Goal: Task Accomplishment & Management: Manage account settings

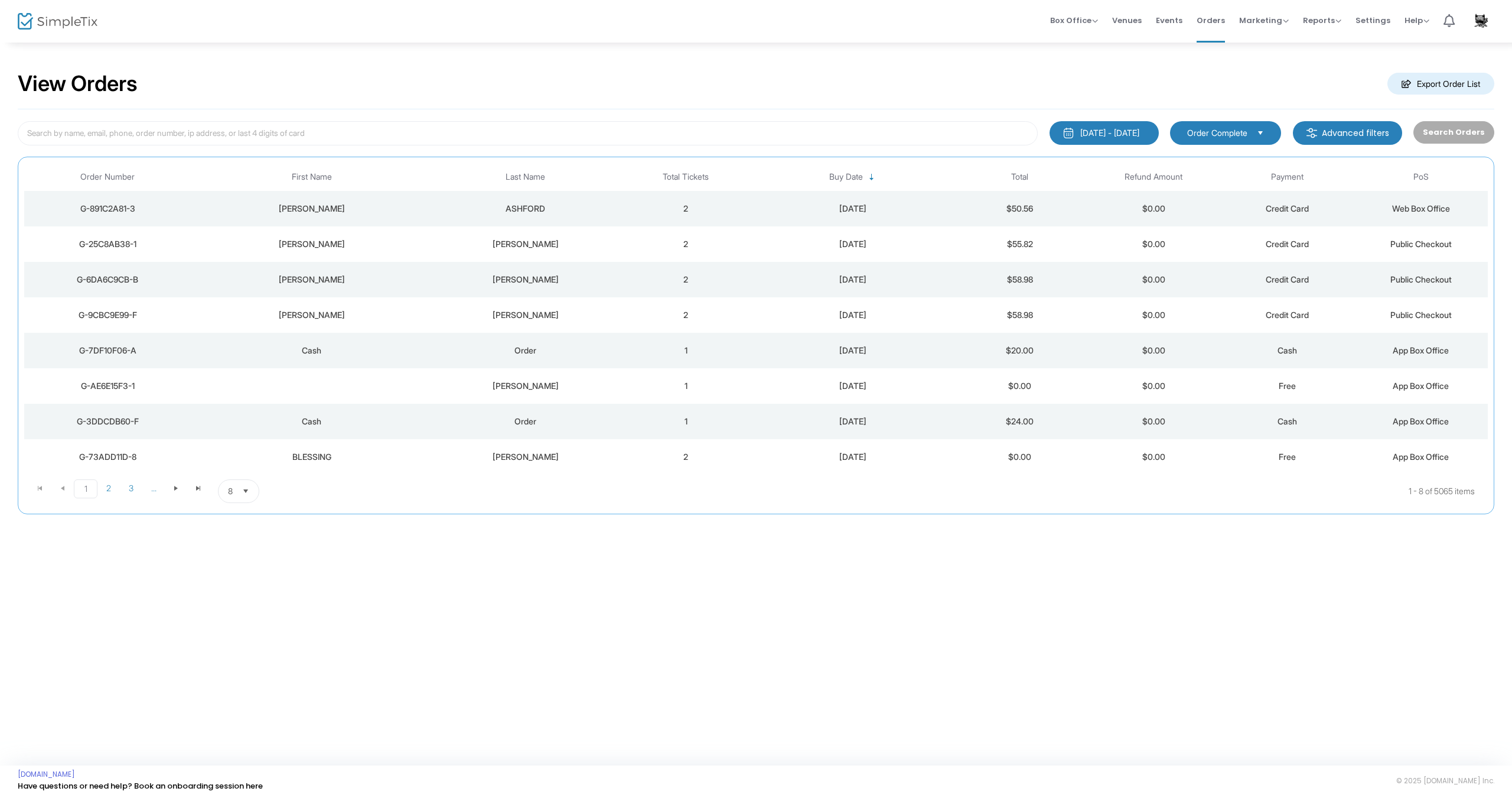
click at [394, 203] on div "[PERSON_NAME]" at bounding box center [311, 209] width 235 height 12
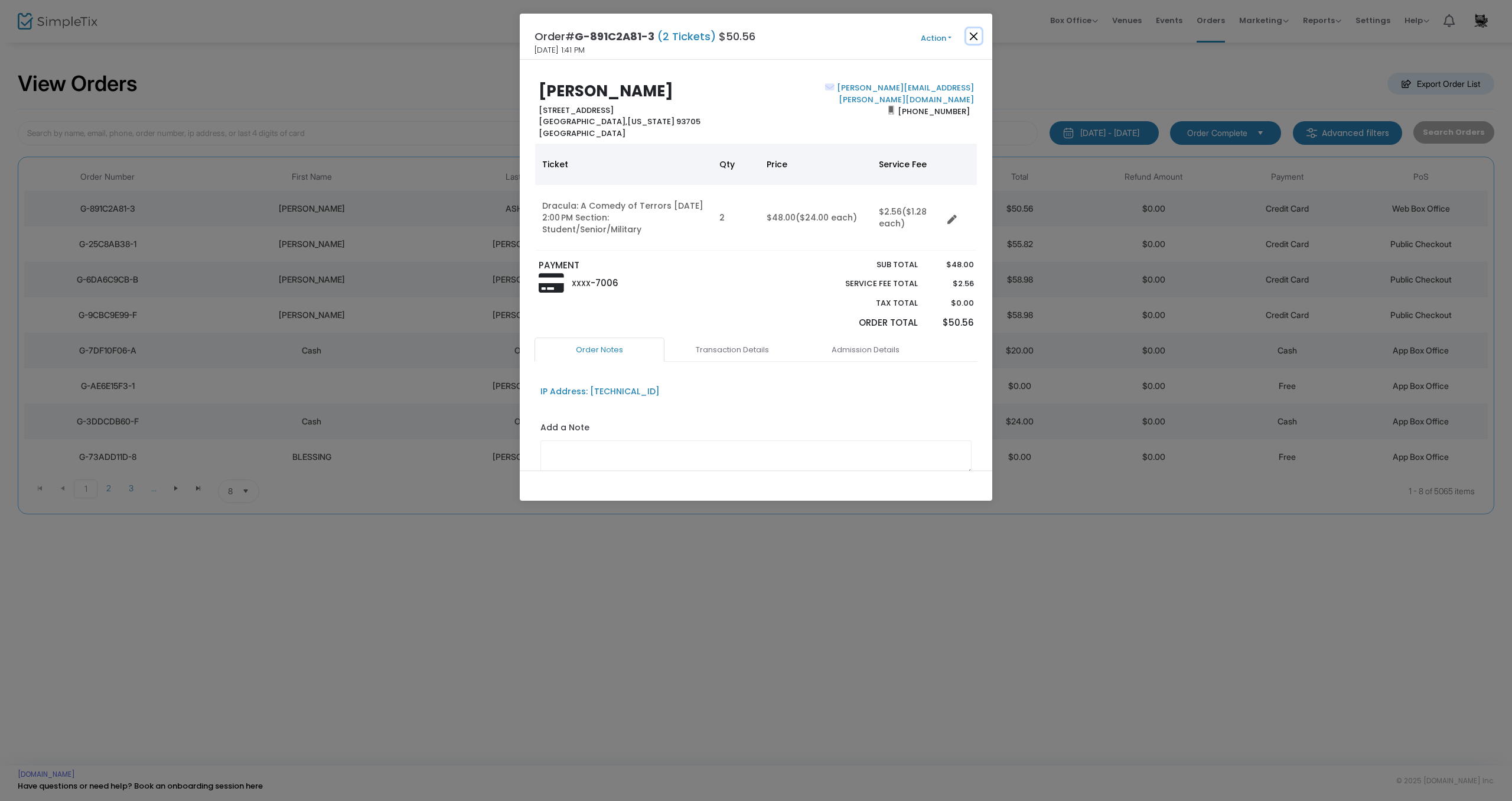
click at [975, 34] on button "Close" at bounding box center [974, 36] width 15 height 15
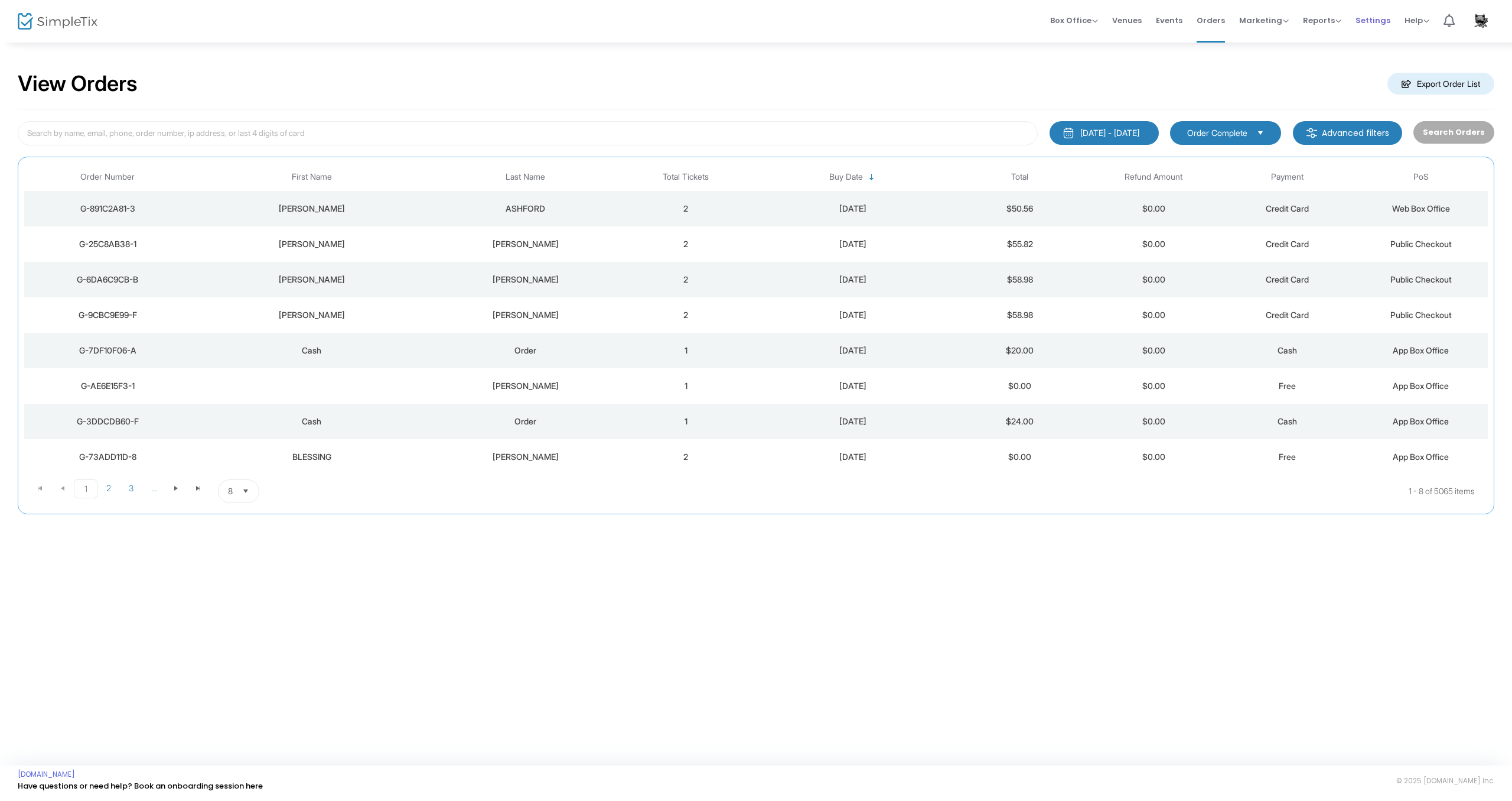
click at [1365, 16] on span "Settings" at bounding box center [1372, 21] width 35 height 30
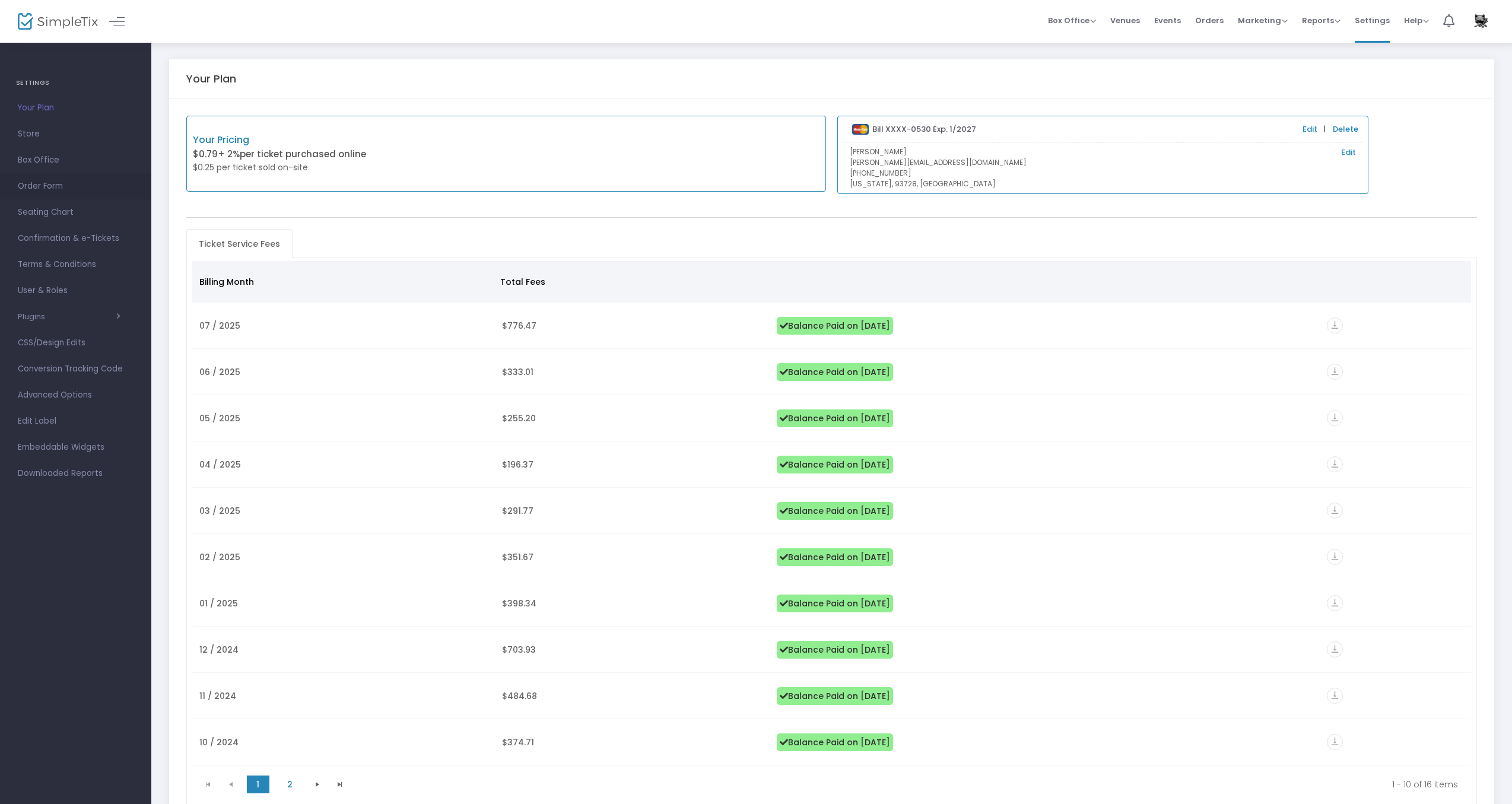
click at [36, 185] on span "Order Form" at bounding box center [76, 187] width 116 height 15
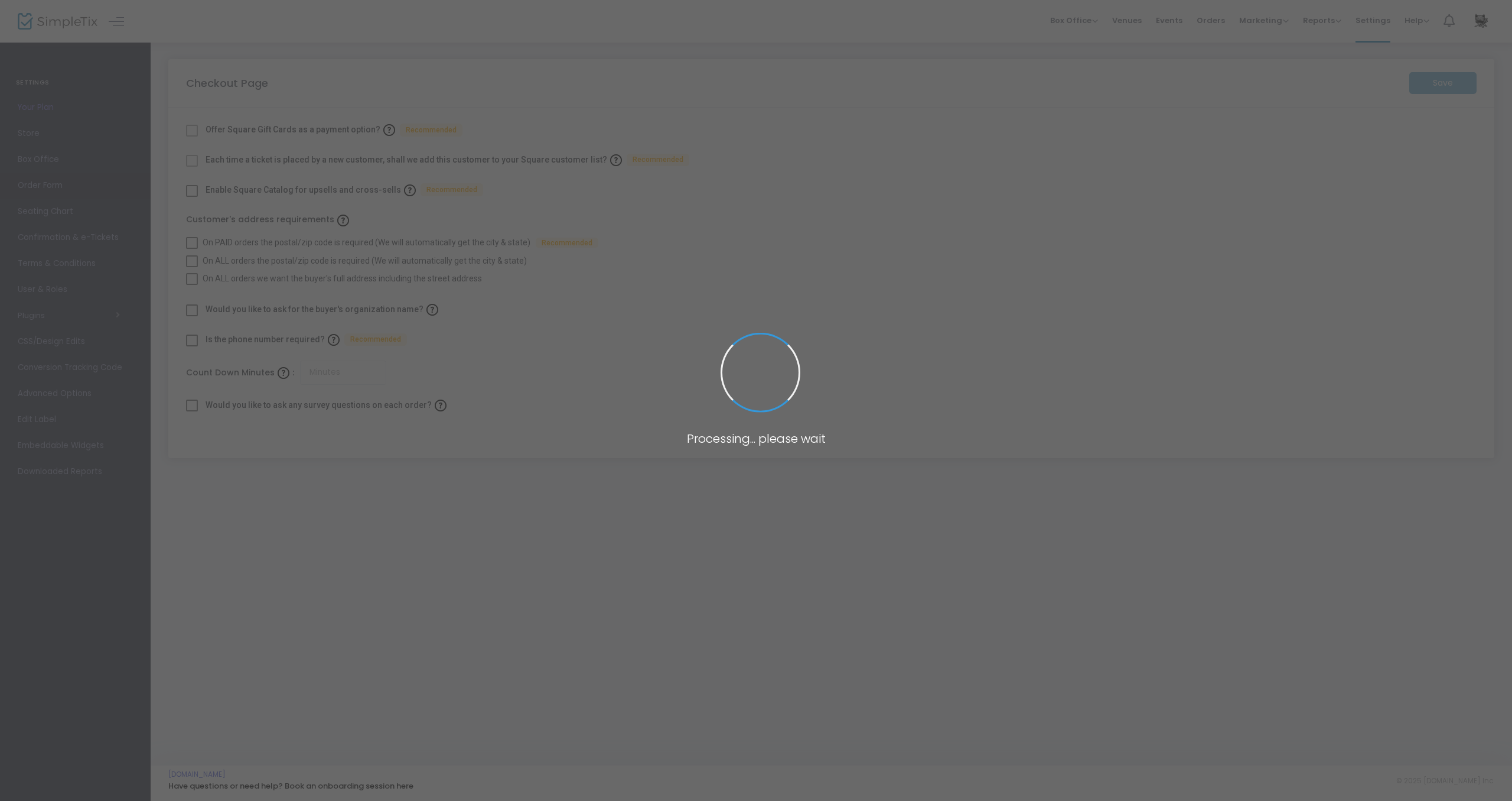
checkbox input "true"
type input "45"
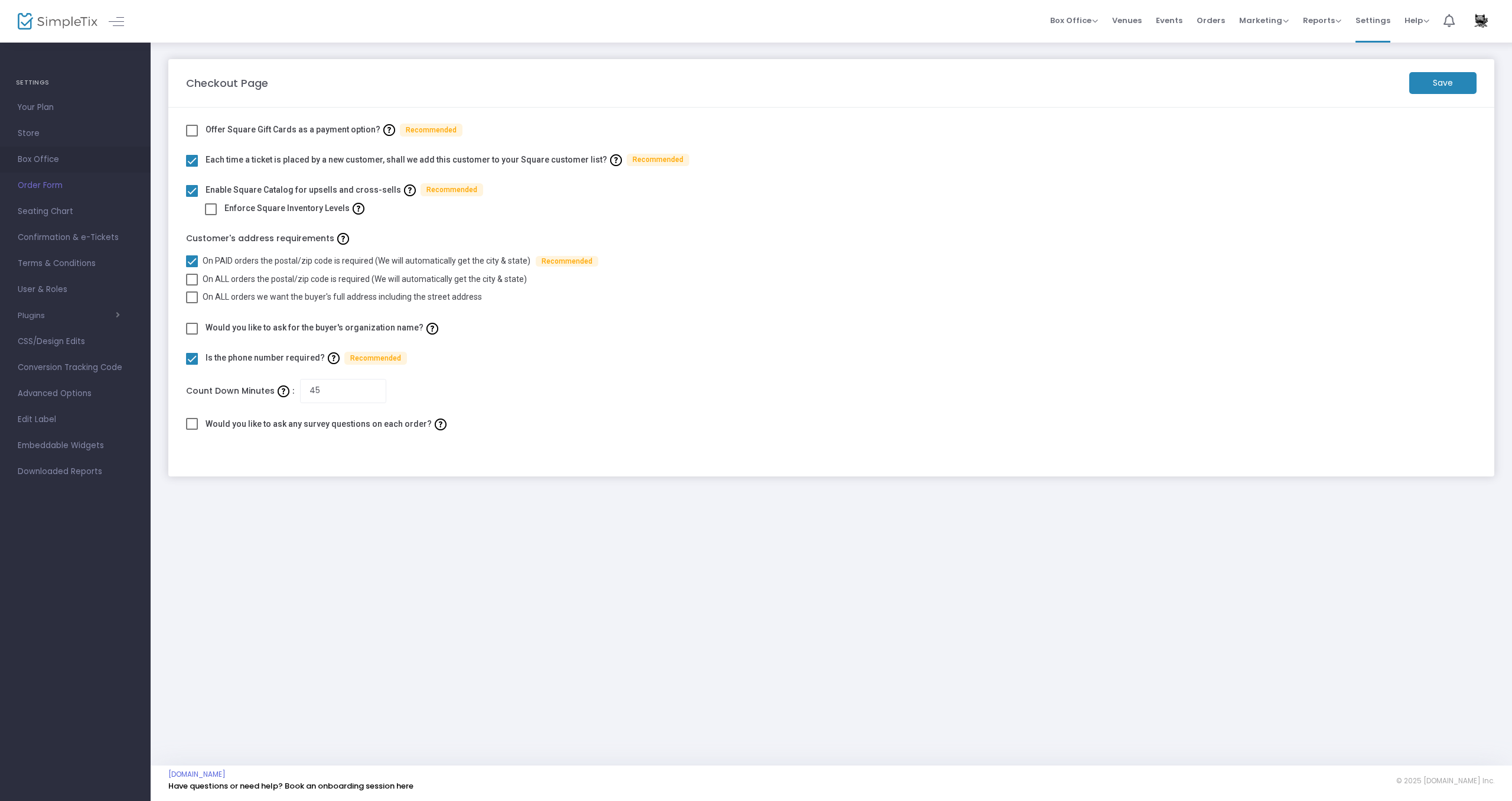
click at [39, 159] on span "Box Office" at bounding box center [75, 159] width 115 height 15
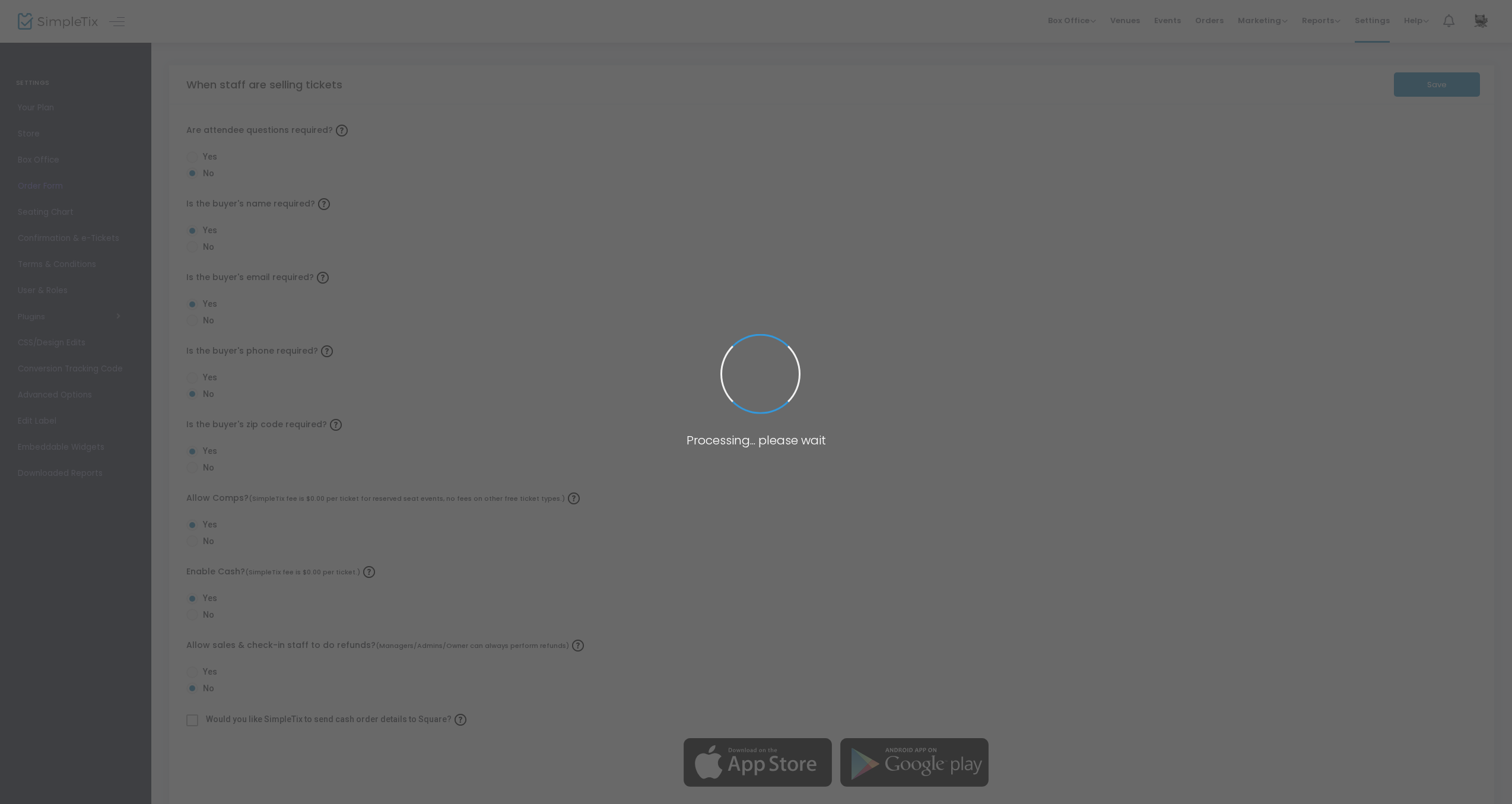
radio input "true"
radio input "false"
radio input "true"
radio input "false"
radio input "true"
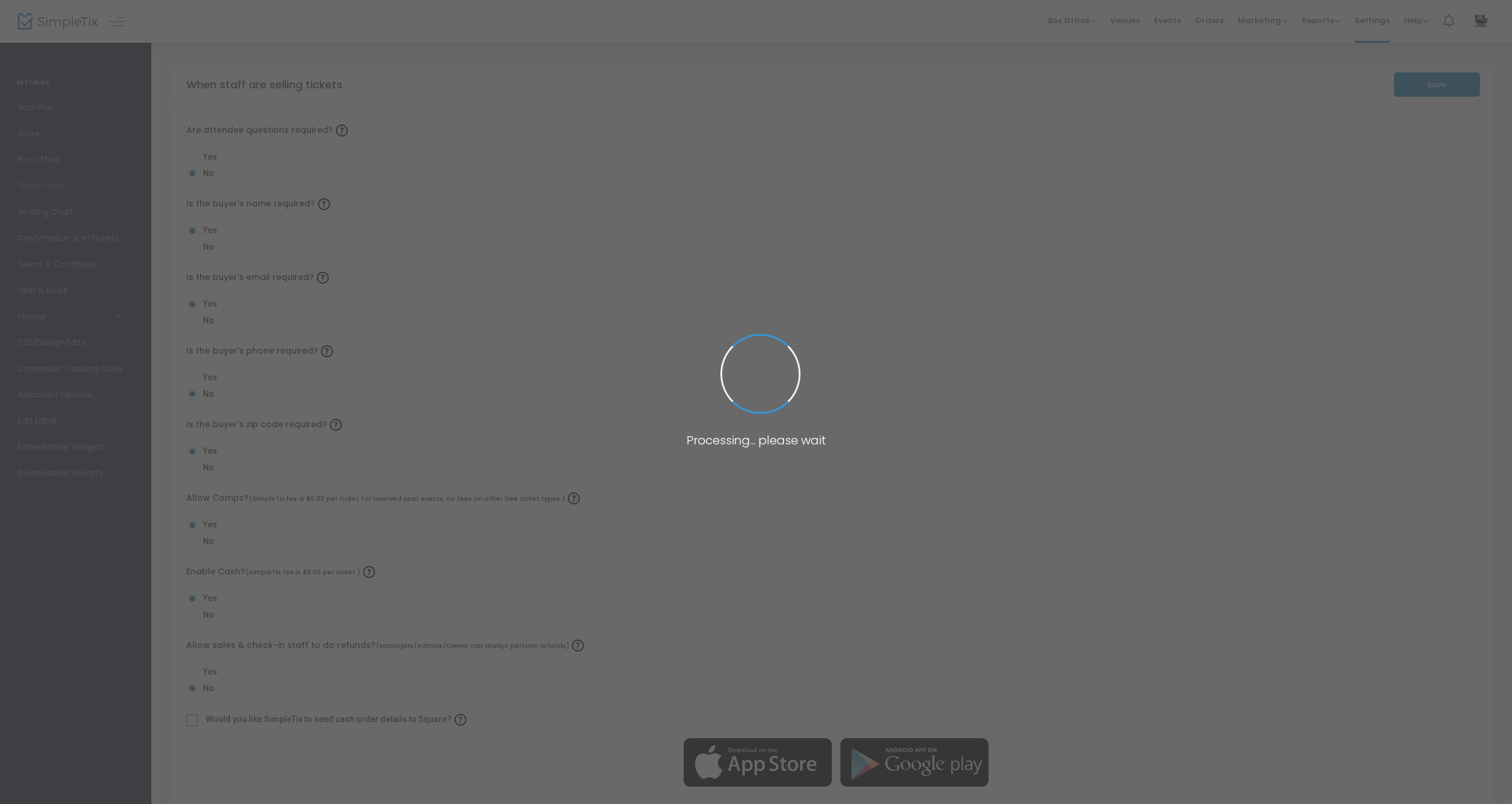
radio input "false"
radio input "true"
checkbox input "true"
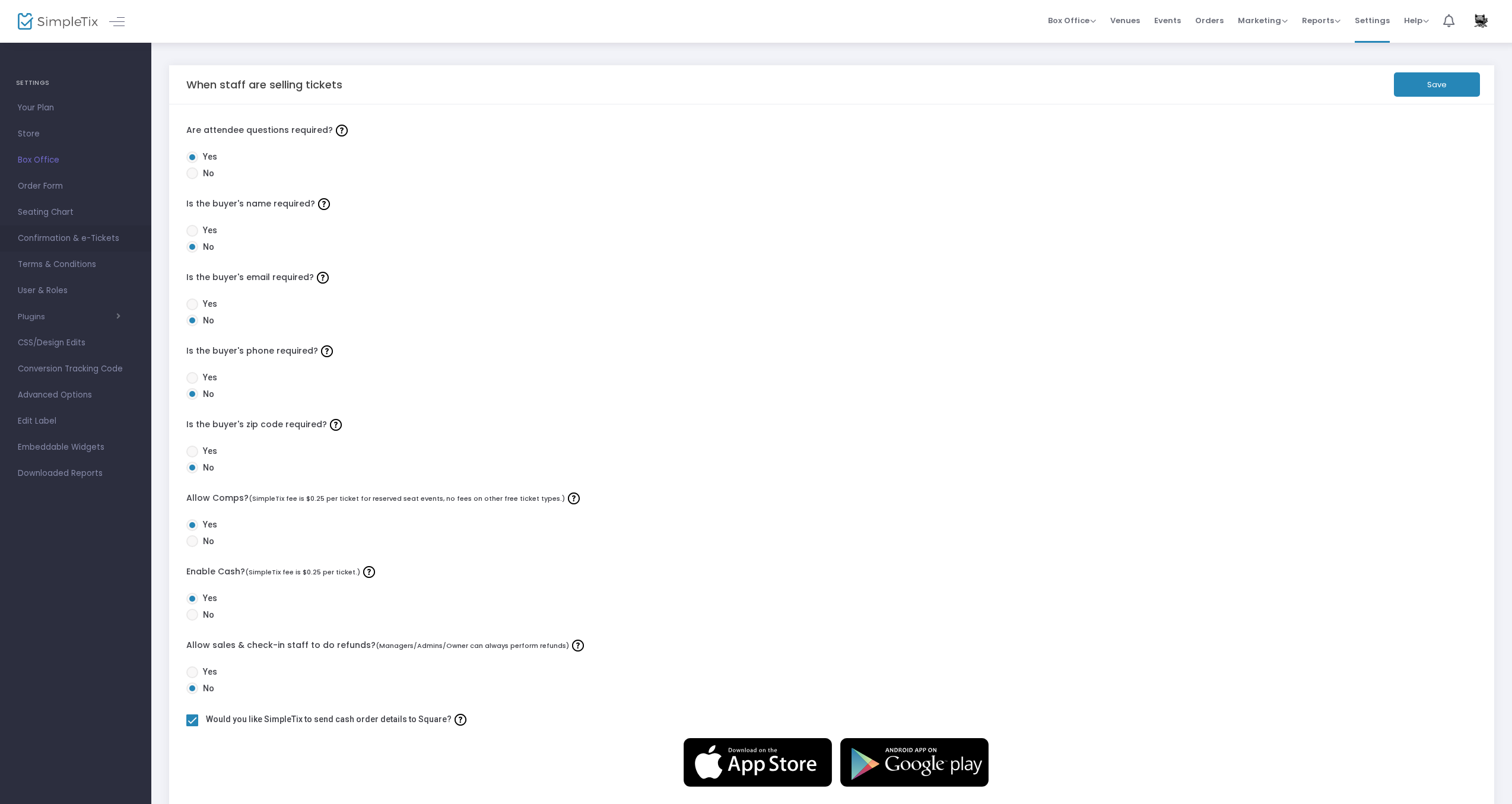
click at [56, 241] on span "Confirmation & e-Tickets" at bounding box center [76, 239] width 116 height 15
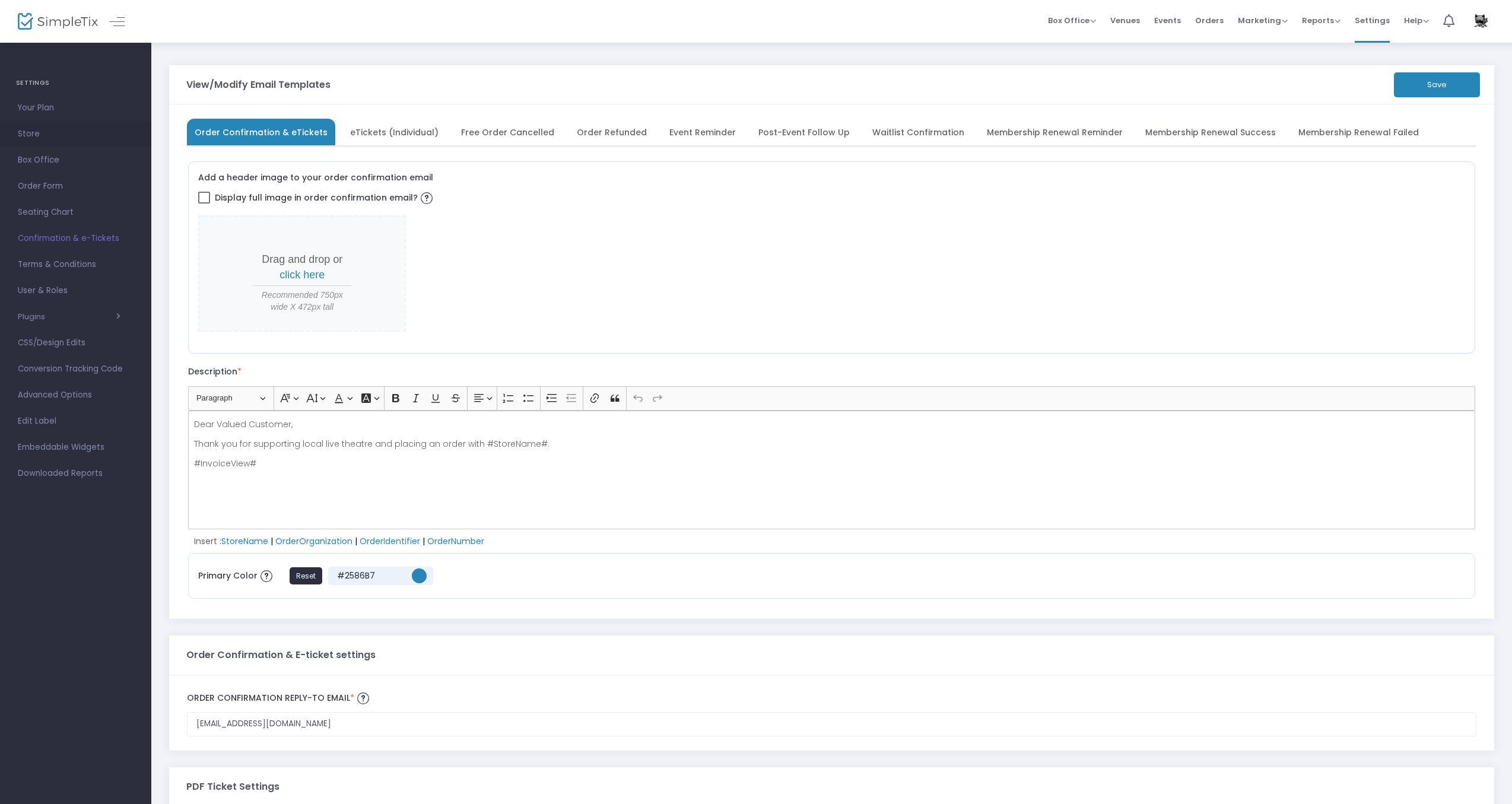
click at [27, 135] on span "Store" at bounding box center [76, 134] width 116 height 15
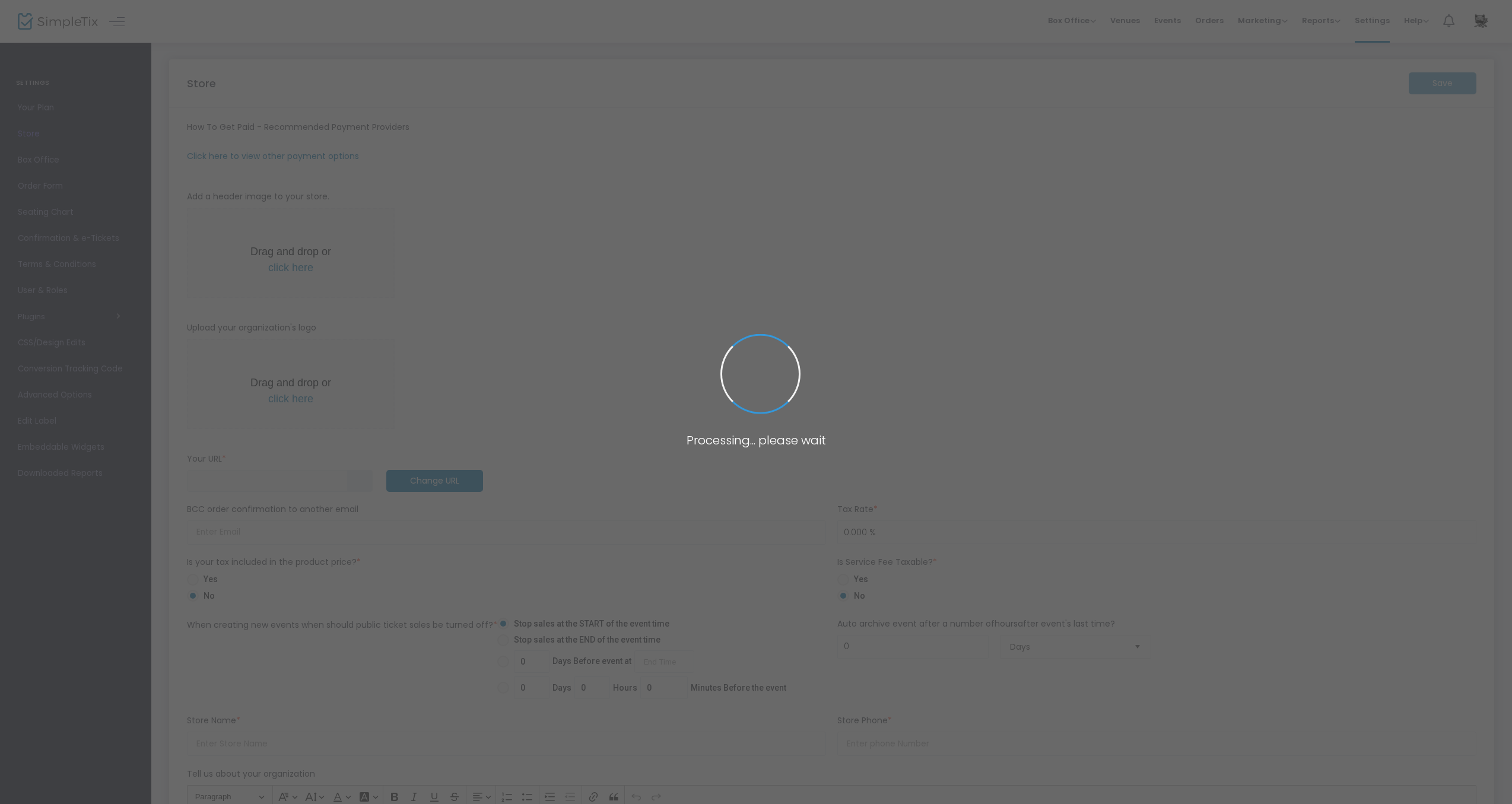
type input "https://GCPlayers"
type input "tickets@rogerrockas.com"
type input "Good Company Players"
type input "+1 559-266-0660"
type input "www.facebook.com/Good.Company.Players/"
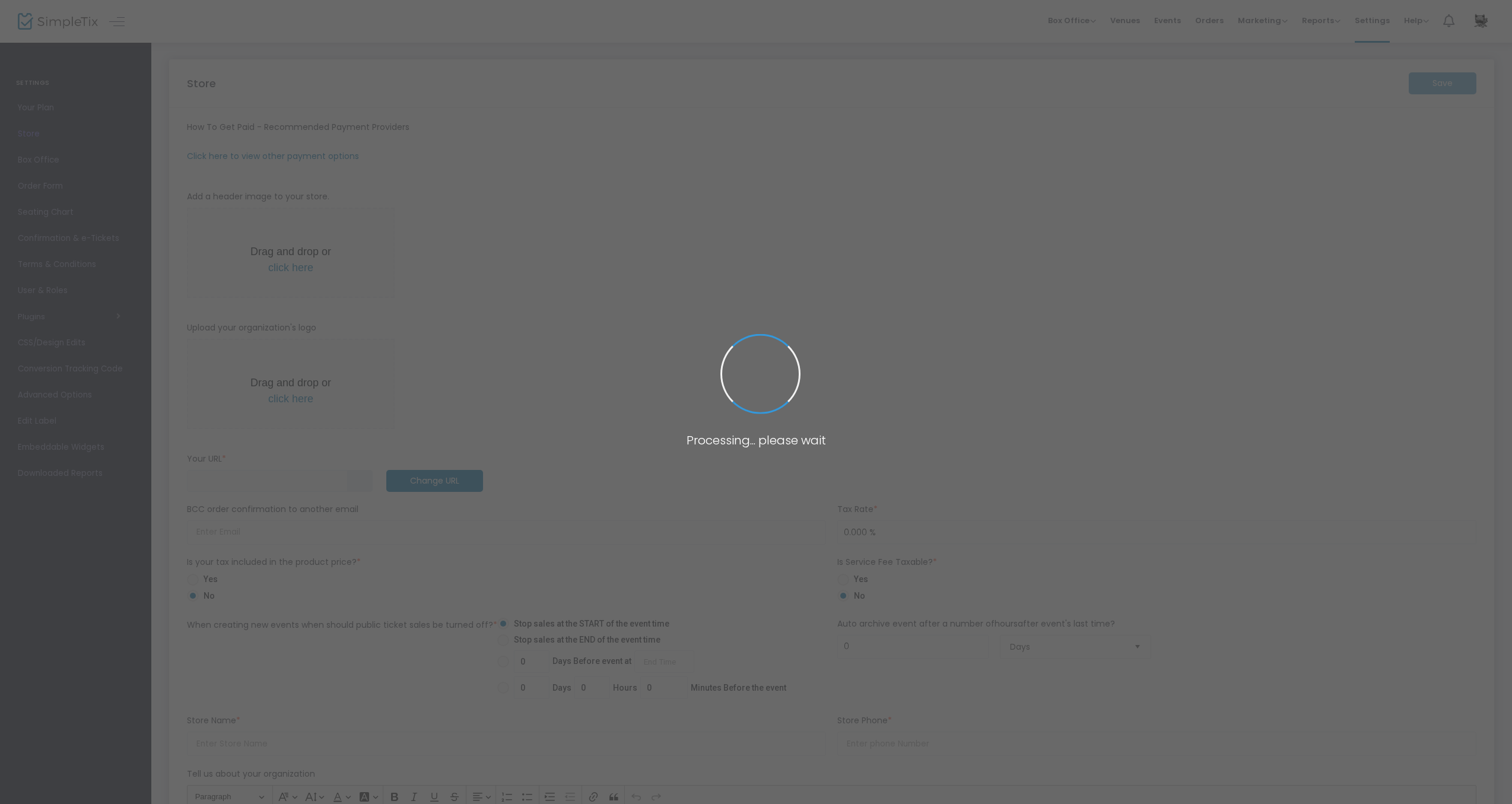
type input "goodcompanyplayers"
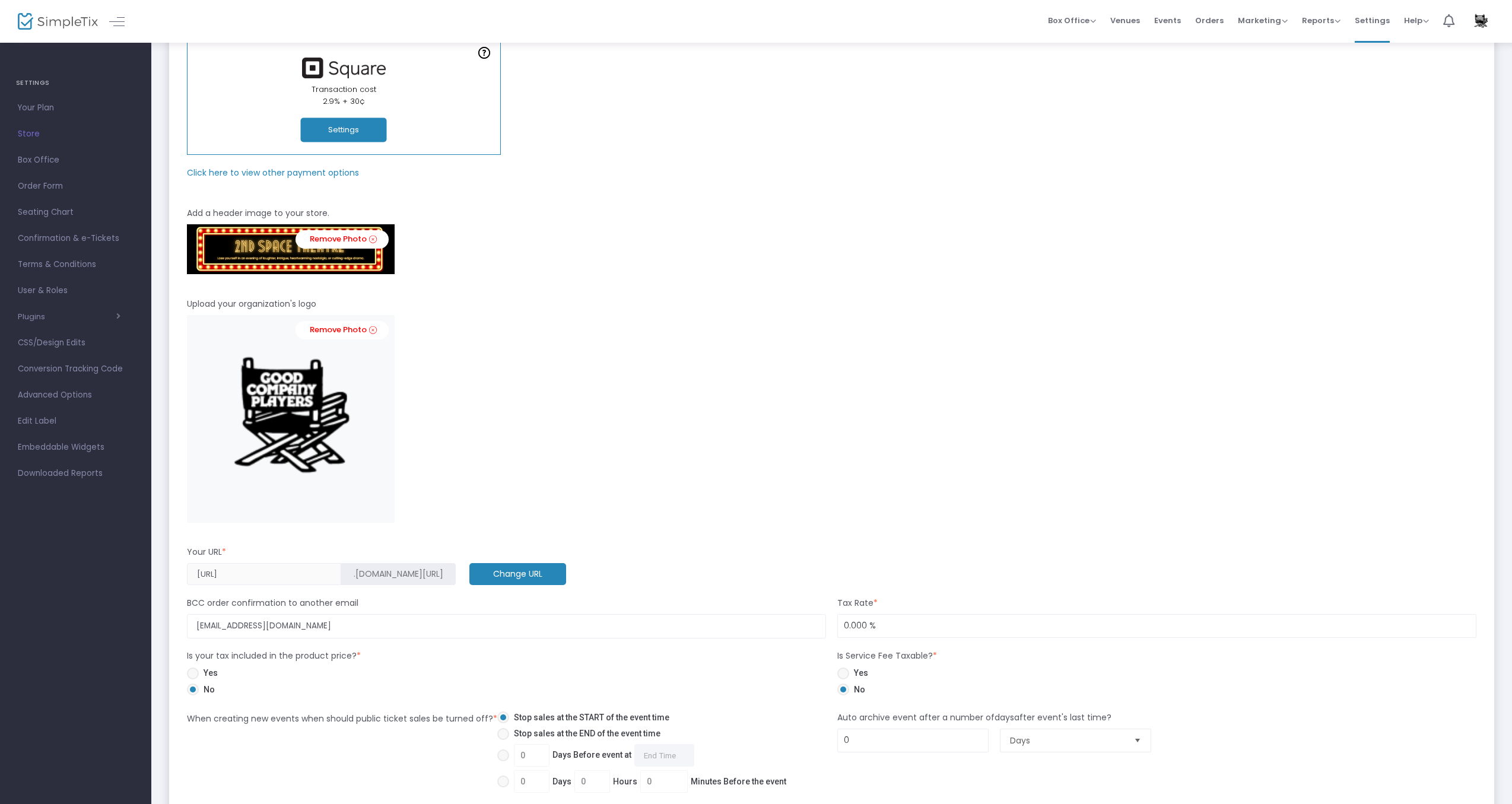
scroll to position [29, 0]
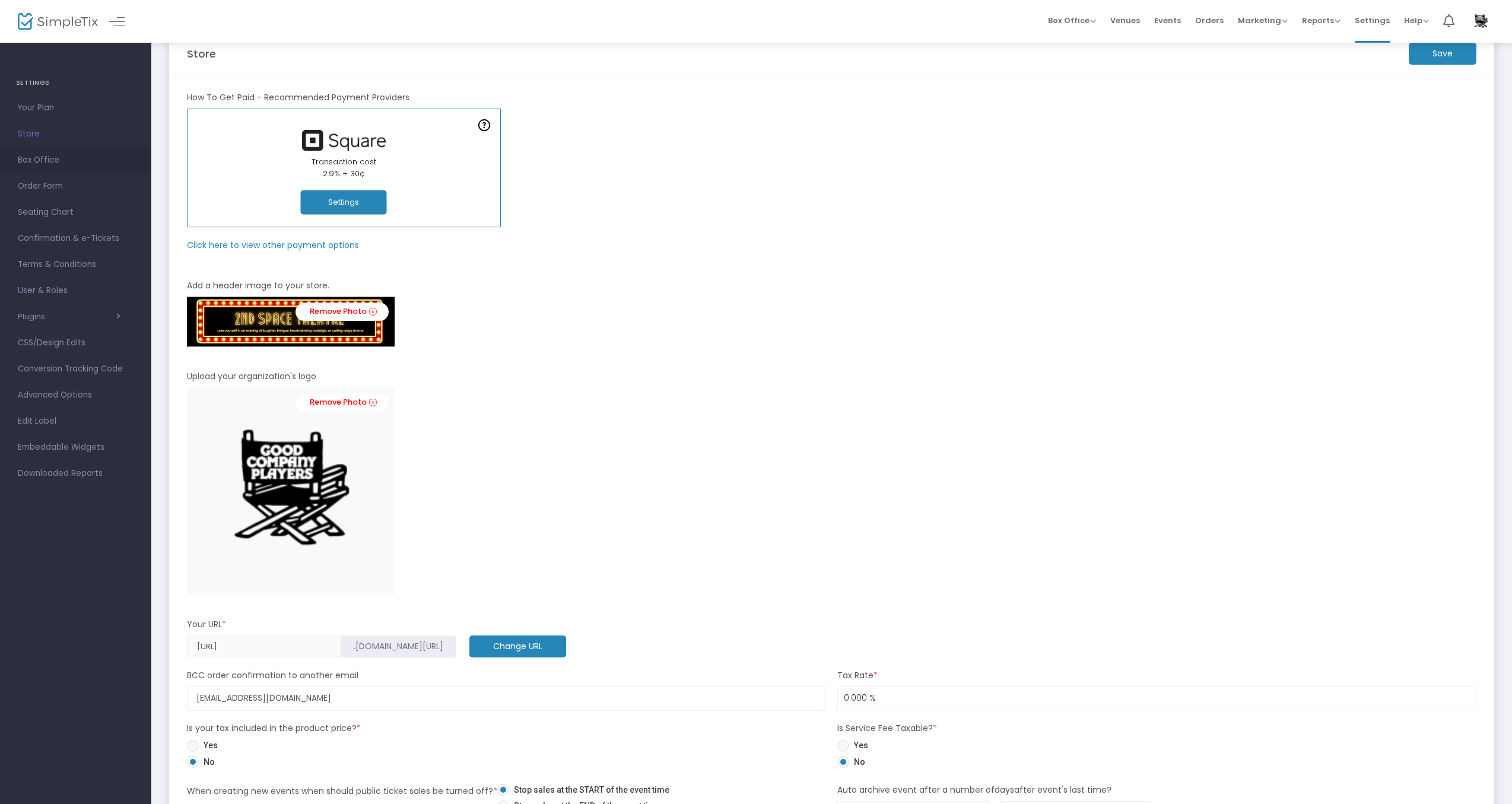
click at [35, 164] on span "Box Office" at bounding box center [76, 160] width 116 height 15
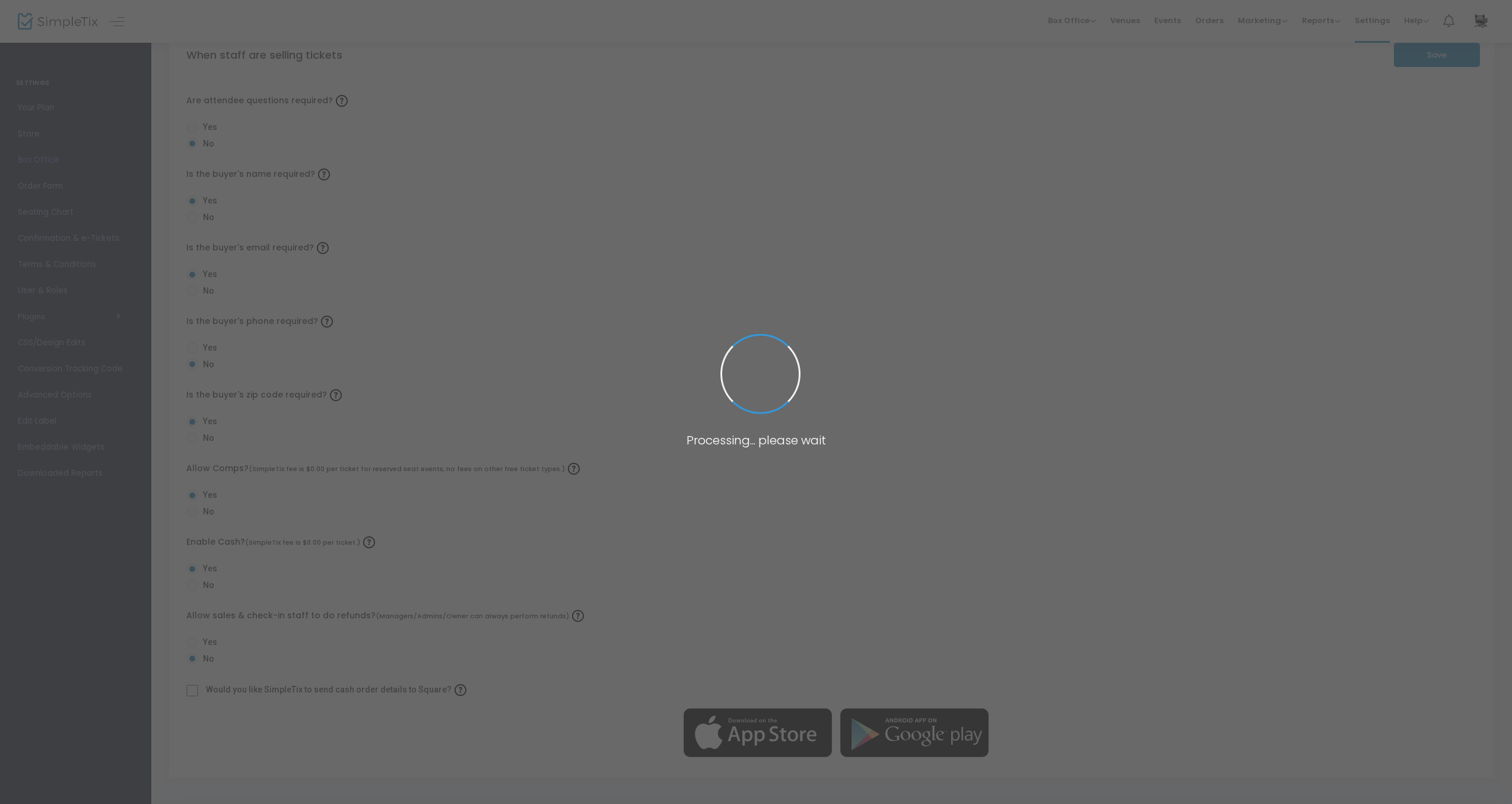
radio input "true"
radio input "false"
radio input "true"
radio input "false"
radio input "true"
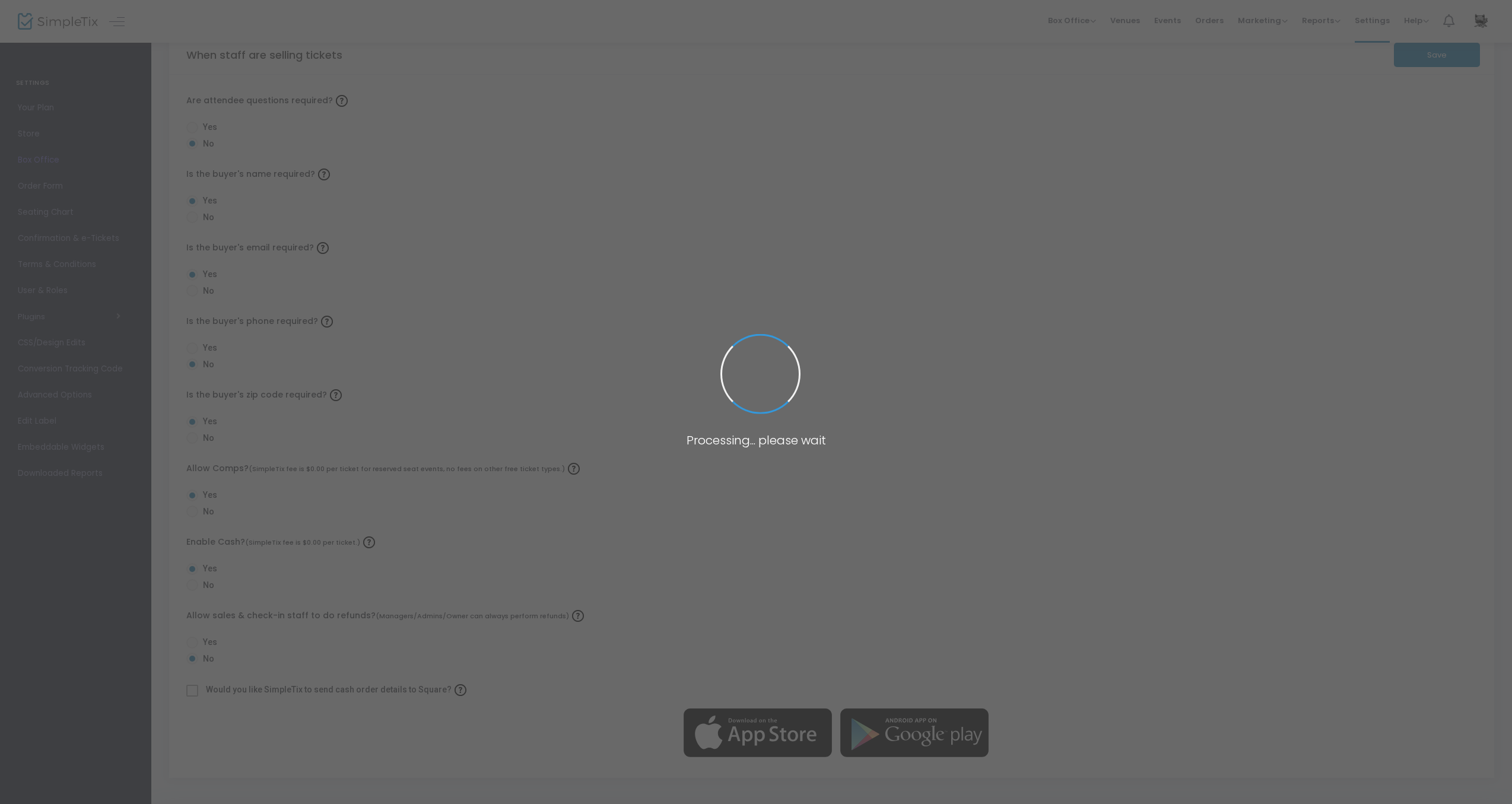
radio input "false"
radio input "true"
checkbox input "true"
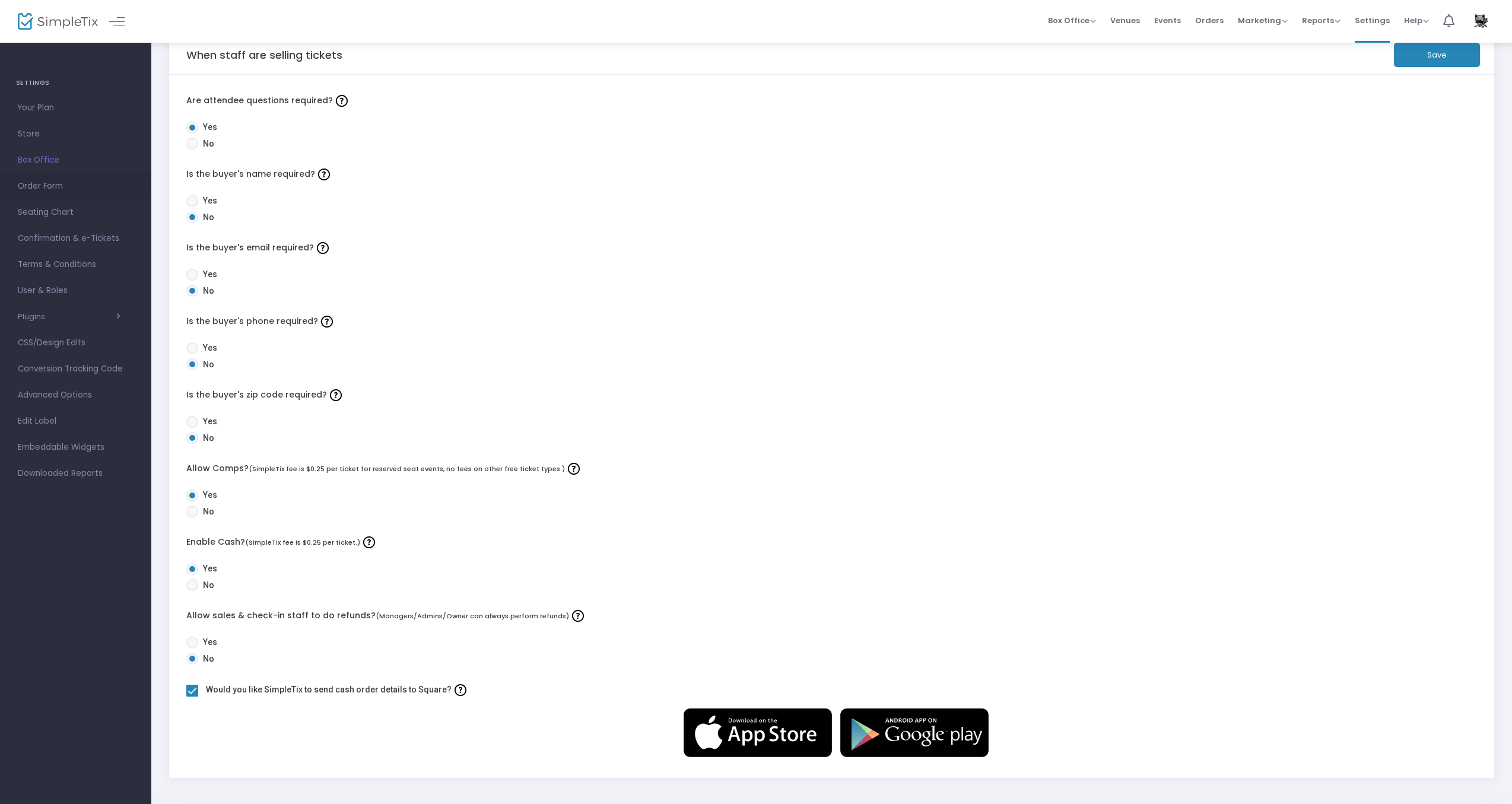
click at [45, 188] on span "Order Form" at bounding box center [76, 187] width 116 height 15
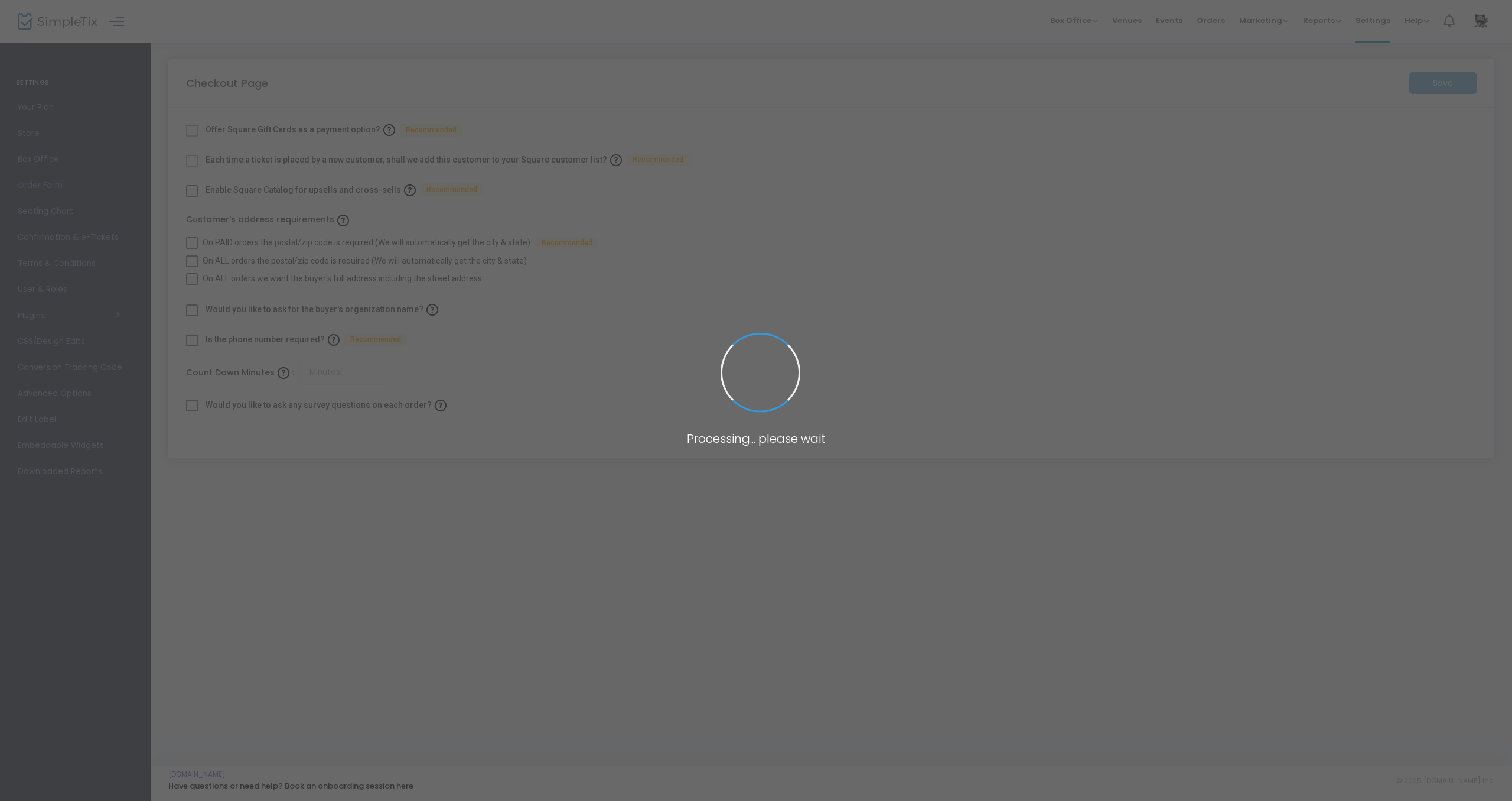
checkbox input "true"
type input "45"
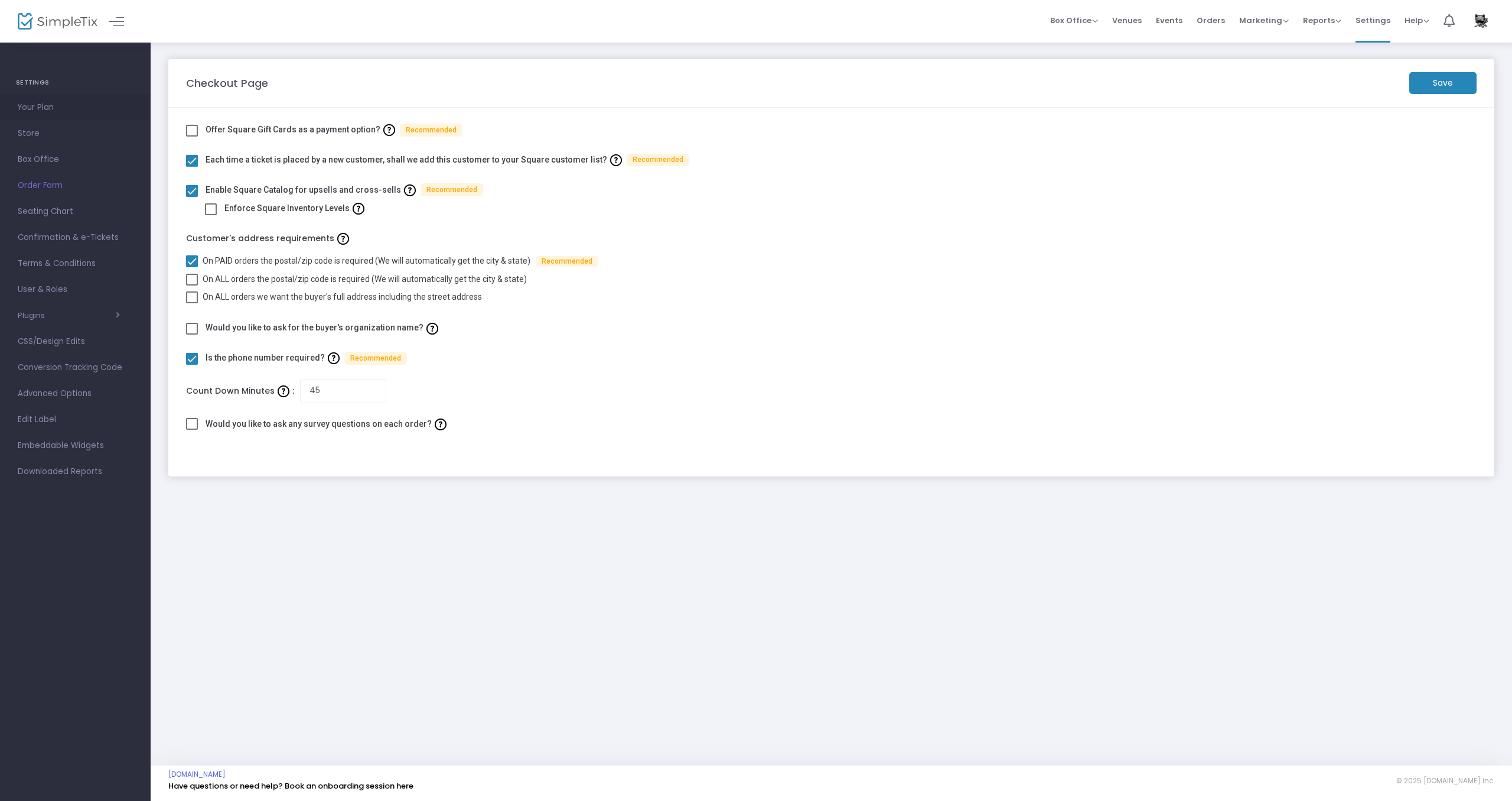
click at [46, 112] on span "Your Plan" at bounding box center [75, 108] width 115 height 15
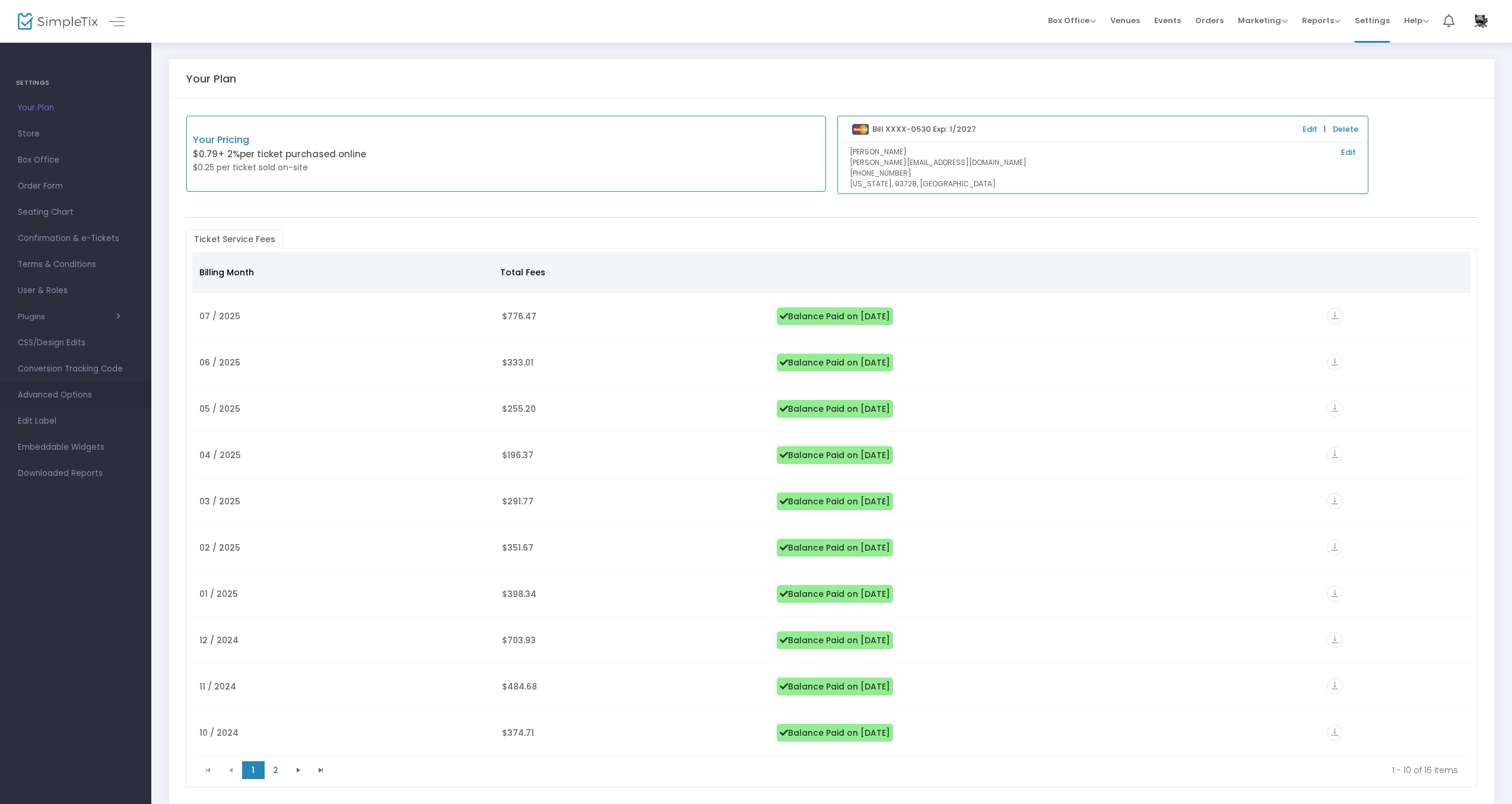
click at [67, 394] on span "Advanced Options" at bounding box center [76, 395] width 116 height 15
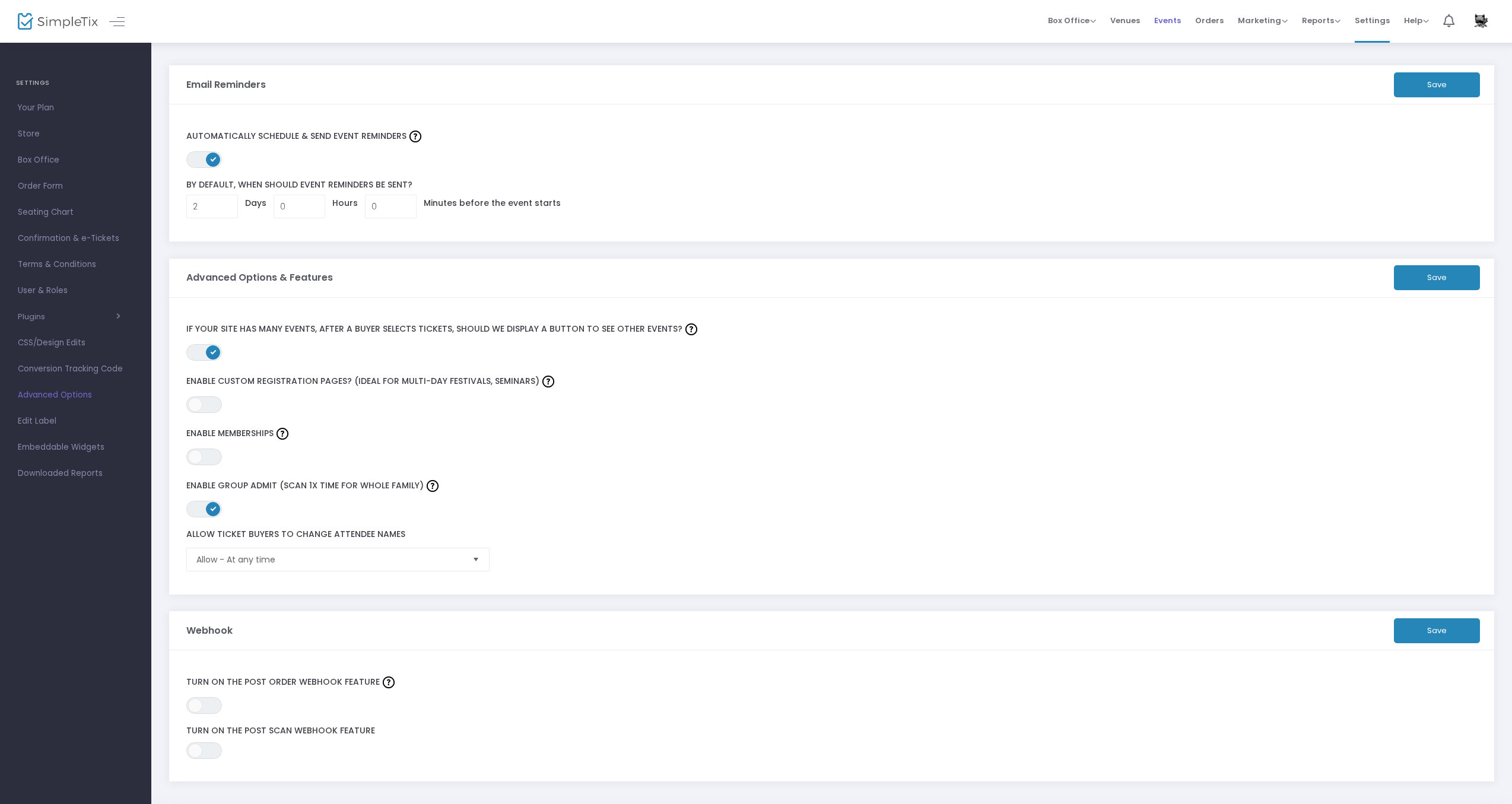
click at [1171, 18] on span "Events" at bounding box center [1167, 21] width 27 height 30
